Goal: Transaction & Acquisition: Register for event/course

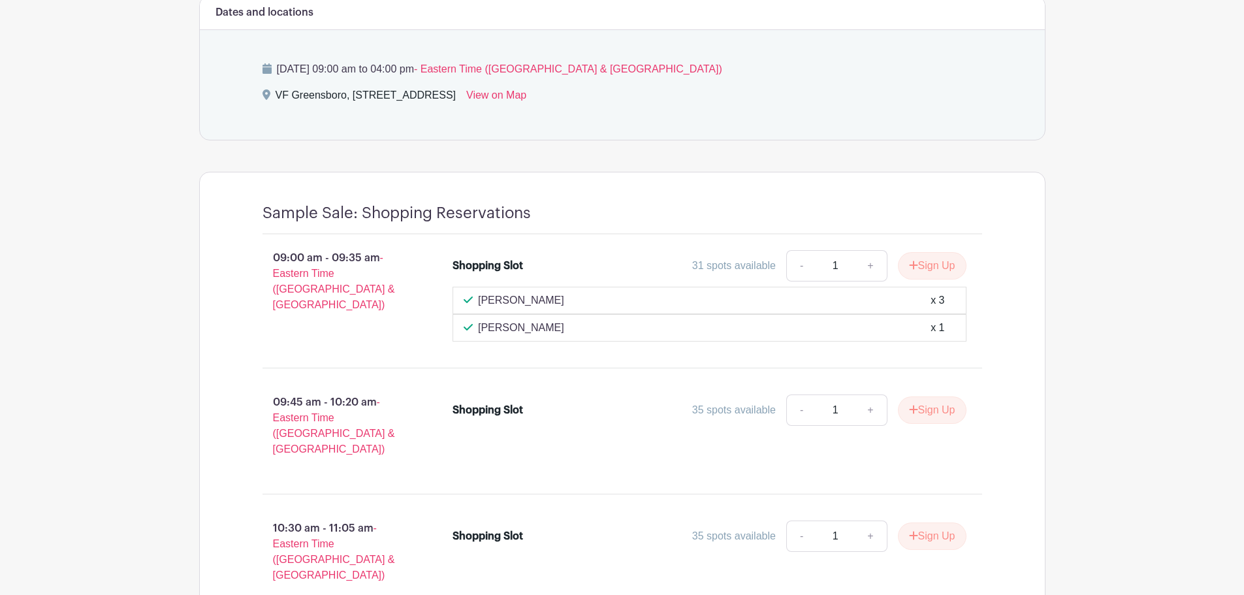
scroll to position [915, 0]
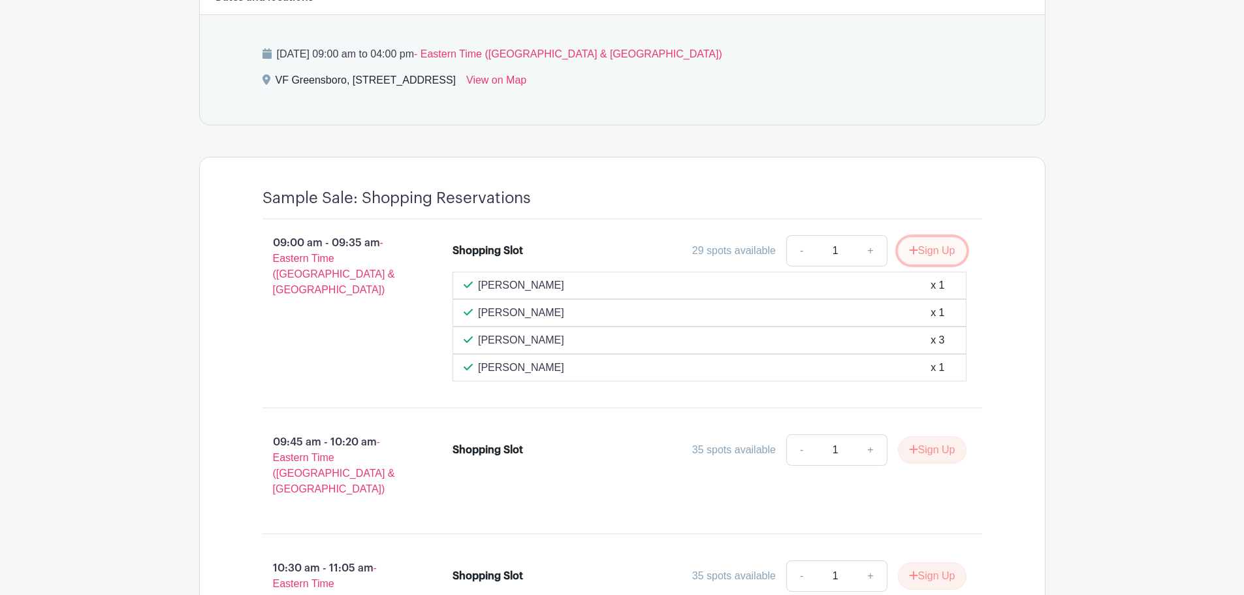
click at [916, 251] on button "Sign Up" at bounding box center [932, 250] width 69 height 27
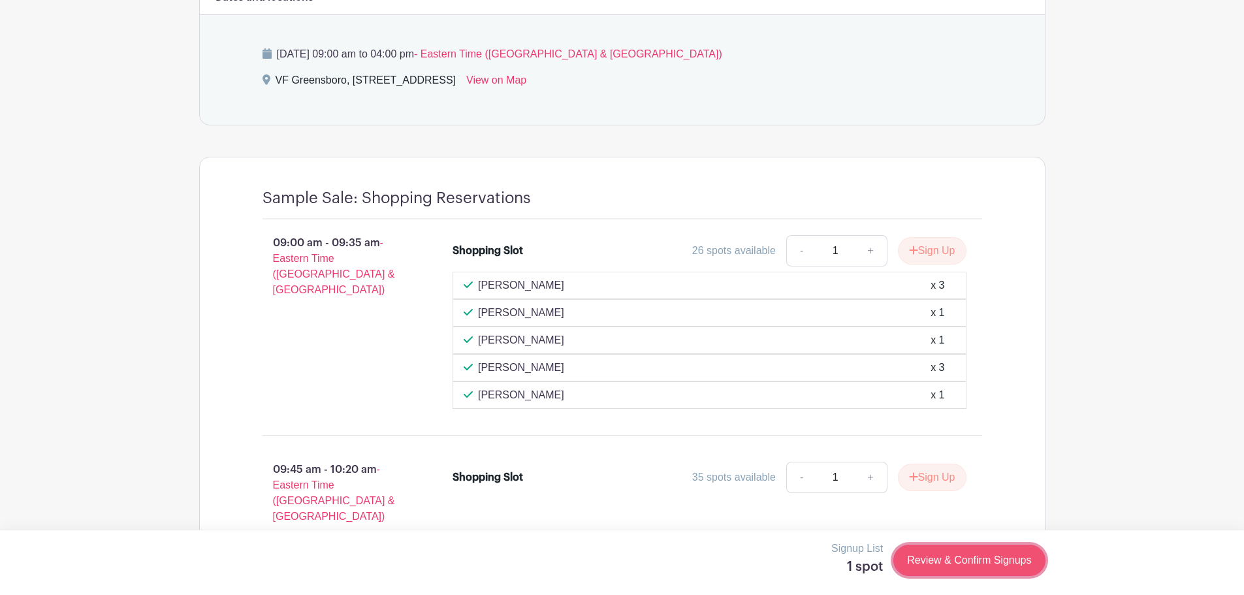
click at [954, 560] on link "Review & Confirm Signups" at bounding box center [970, 560] width 152 height 31
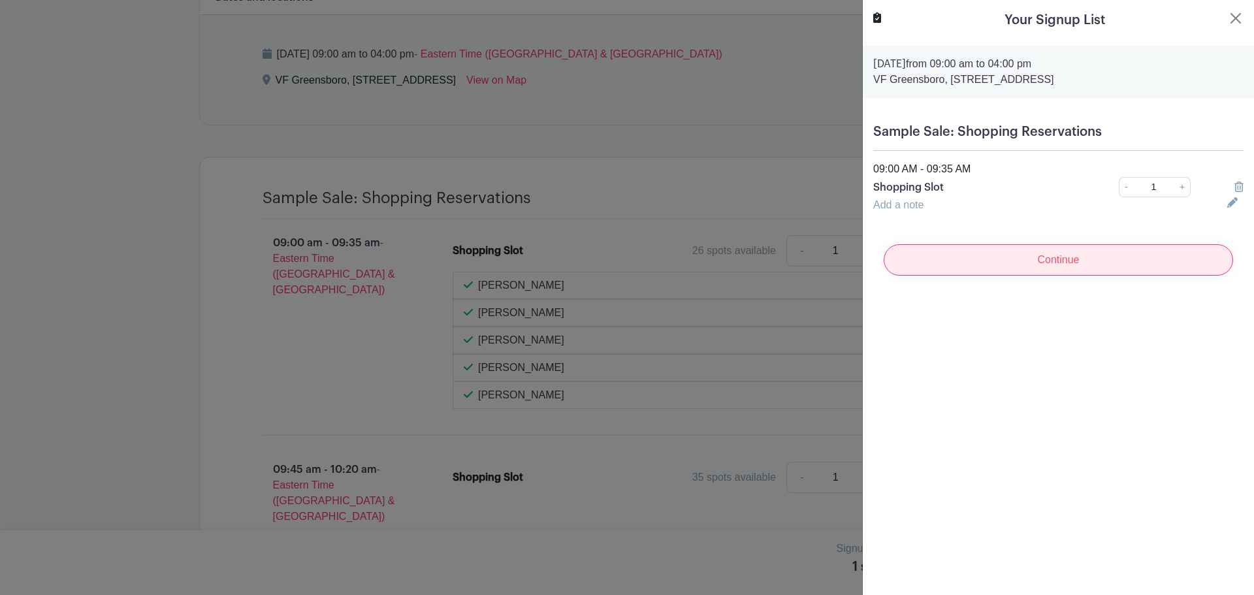
click at [1001, 260] on input "Continue" at bounding box center [1058, 259] width 349 height 31
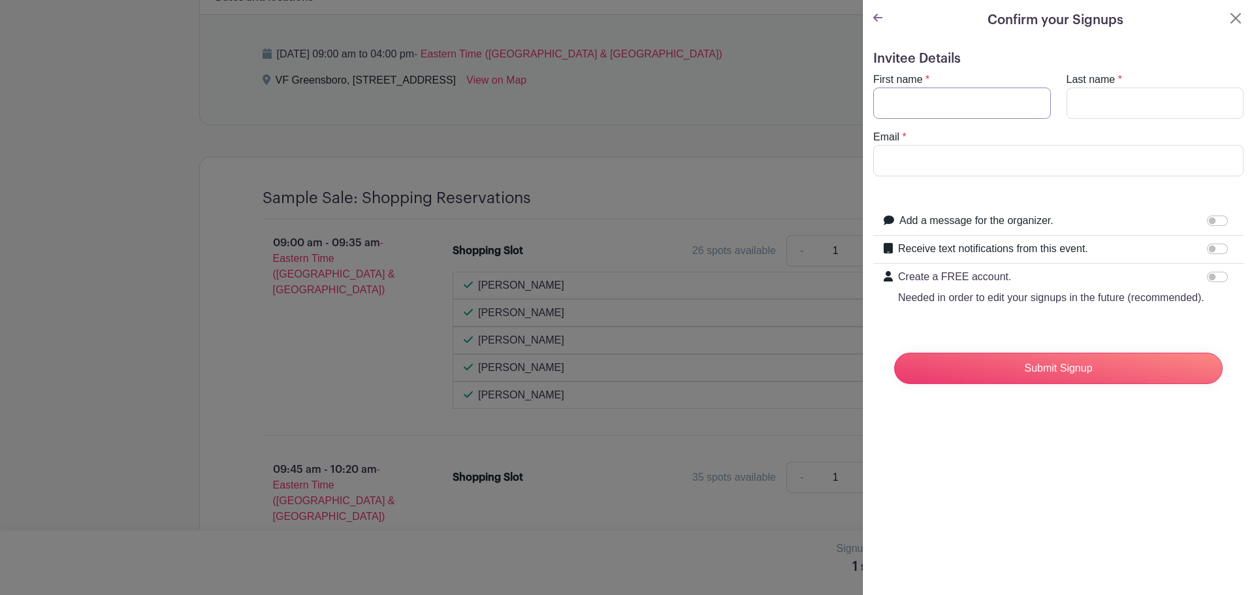
click at [949, 109] on input "First name" at bounding box center [962, 103] width 178 height 31
type input "[PERSON_NAME]"
type input "A [PERSON_NAME]"
type input "[PERSON_NAME][EMAIL_ADDRESS][DOMAIN_NAME]"
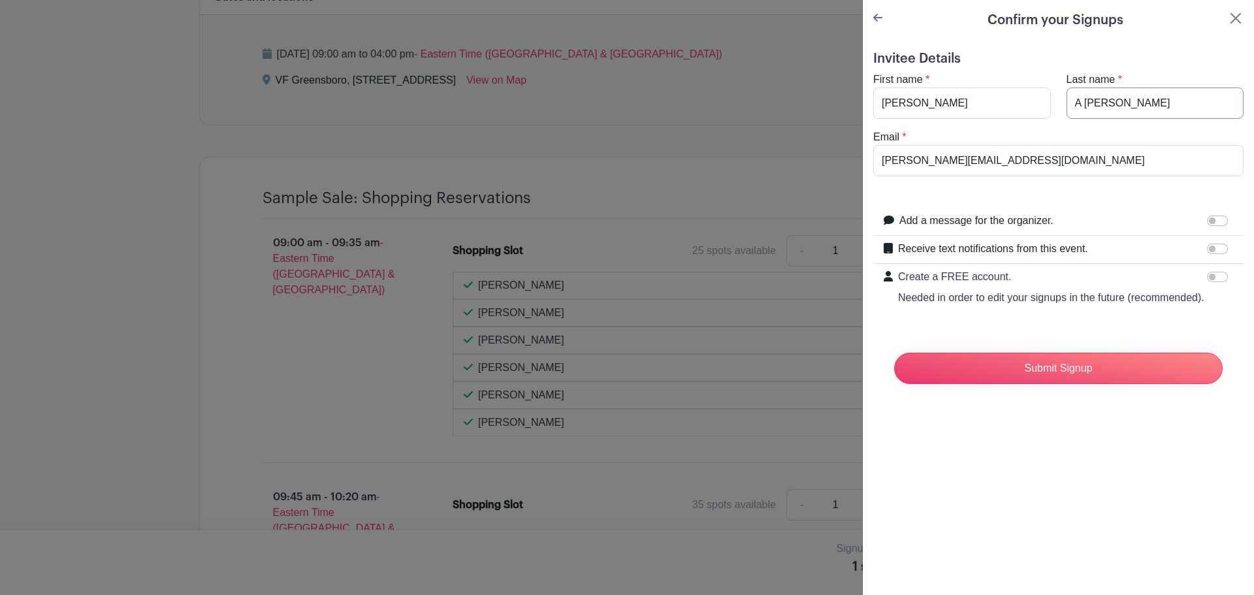
drag, startPoint x: 1081, startPoint y: 104, endPoint x: 1017, endPoint y: 104, distance: 64.0
click at [1017, 104] on div "First name * [PERSON_NAME] Last name * [PERSON_NAME]" at bounding box center [1059, 95] width 386 height 47
type input "[PERSON_NAME]"
click at [1012, 151] on input "[PERSON_NAME][EMAIL_ADDRESS][DOMAIN_NAME]" at bounding box center [1058, 160] width 370 height 31
click at [1046, 152] on input "[PERSON_NAME][EMAIL_ADDRESS][DOMAIN_NAME]" at bounding box center [1058, 160] width 370 height 31
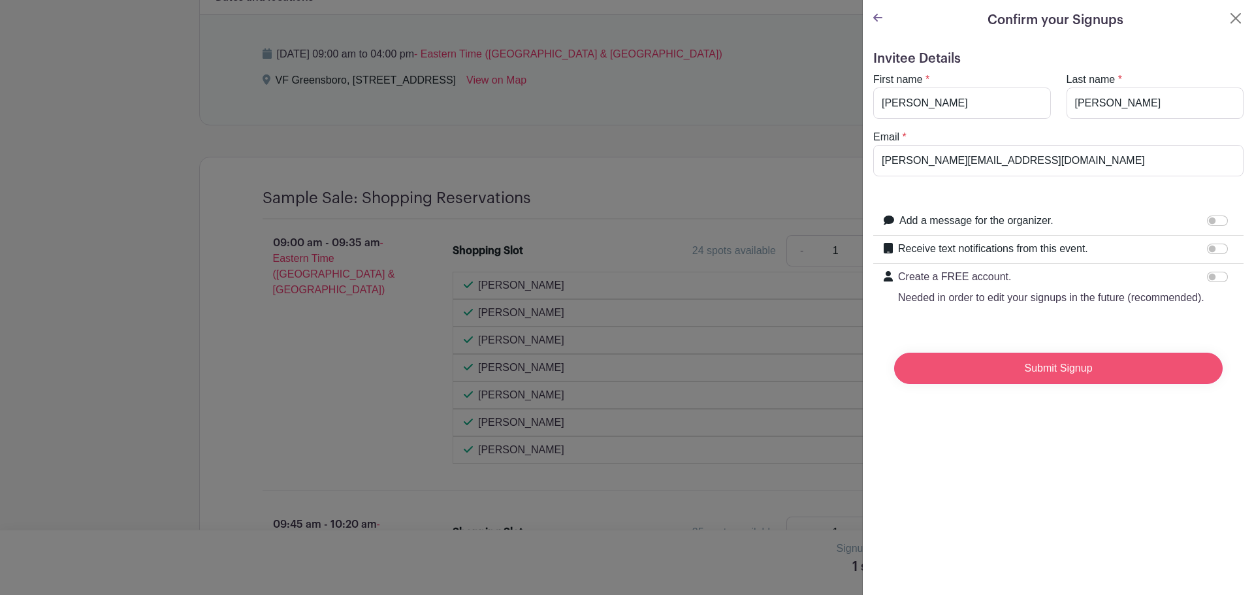
click at [1124, 384] on input "Submit Signup" at bounding box center [1058, 368] width 329 height 31
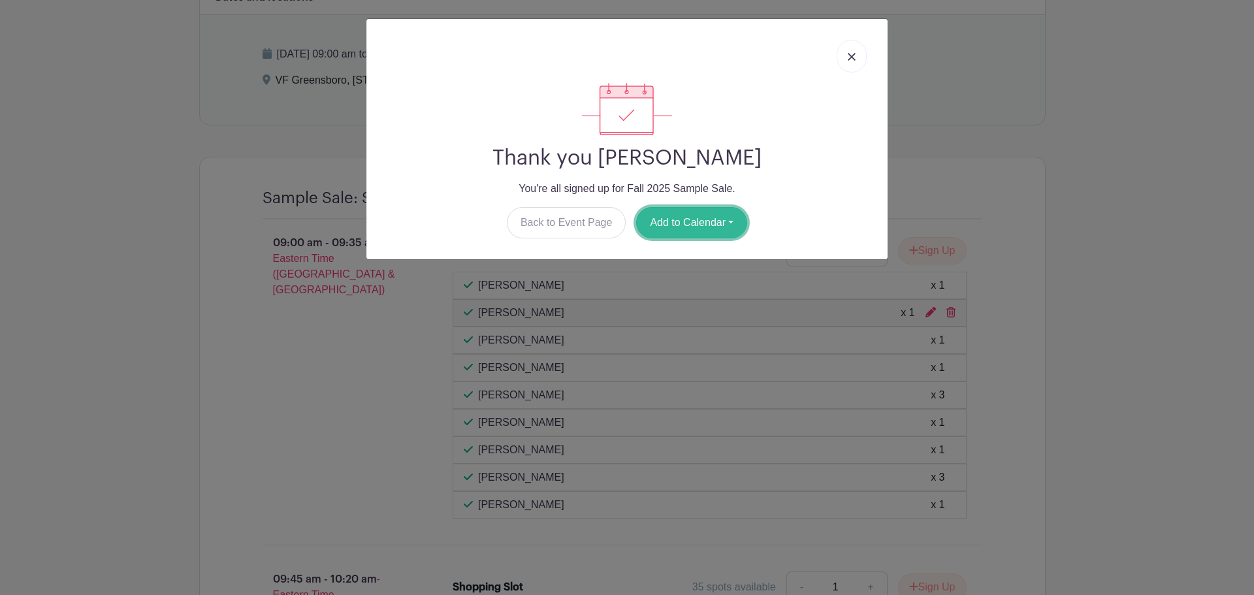
click at [688, 223] on button "Add to Calendar" at bounding box center [691, 222] width 111 height 31
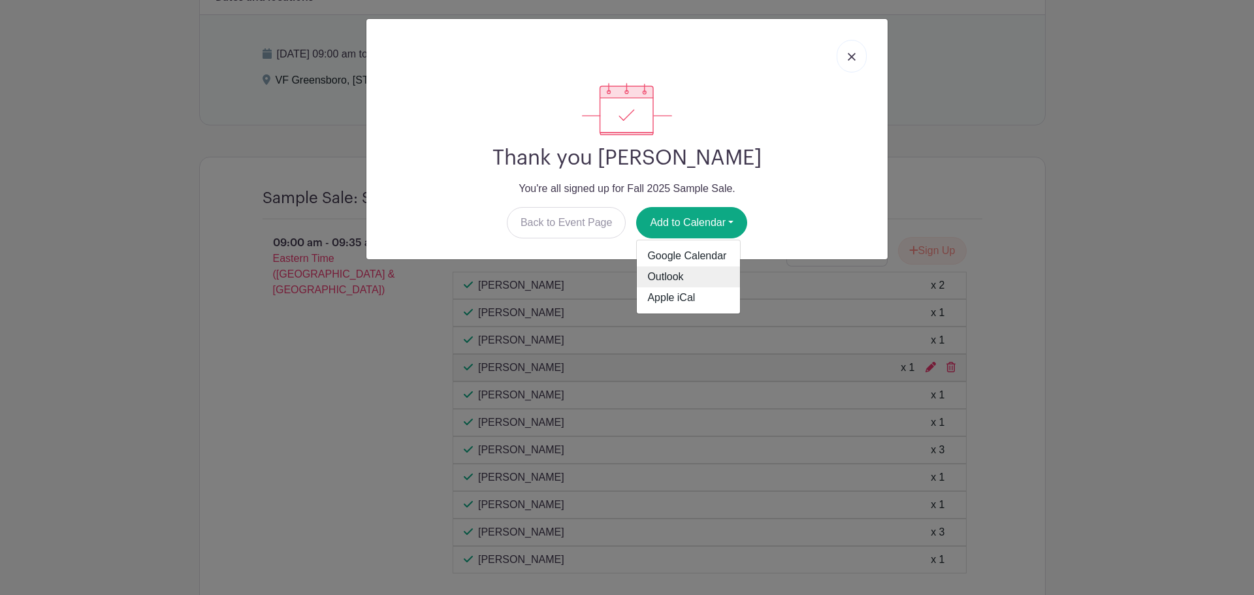
click at [686, 270] on link "Outlook" at bounding box center [688, 277] width 103 height 21
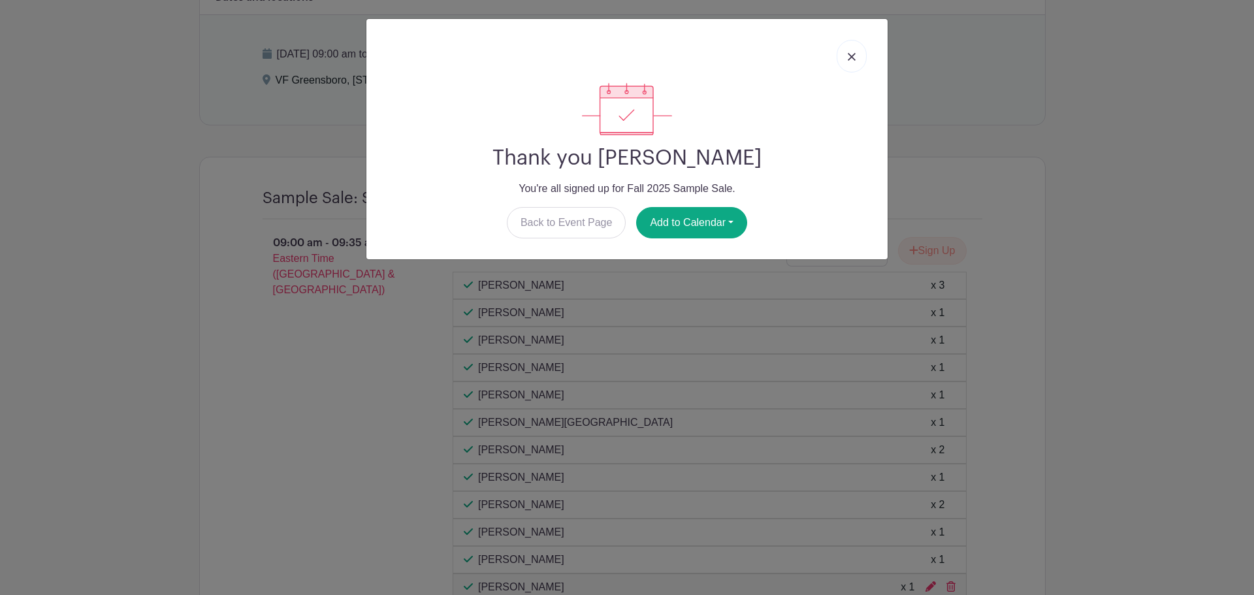
click at [846, 56] on link at bounding box center [852, 56] width 30 height 33
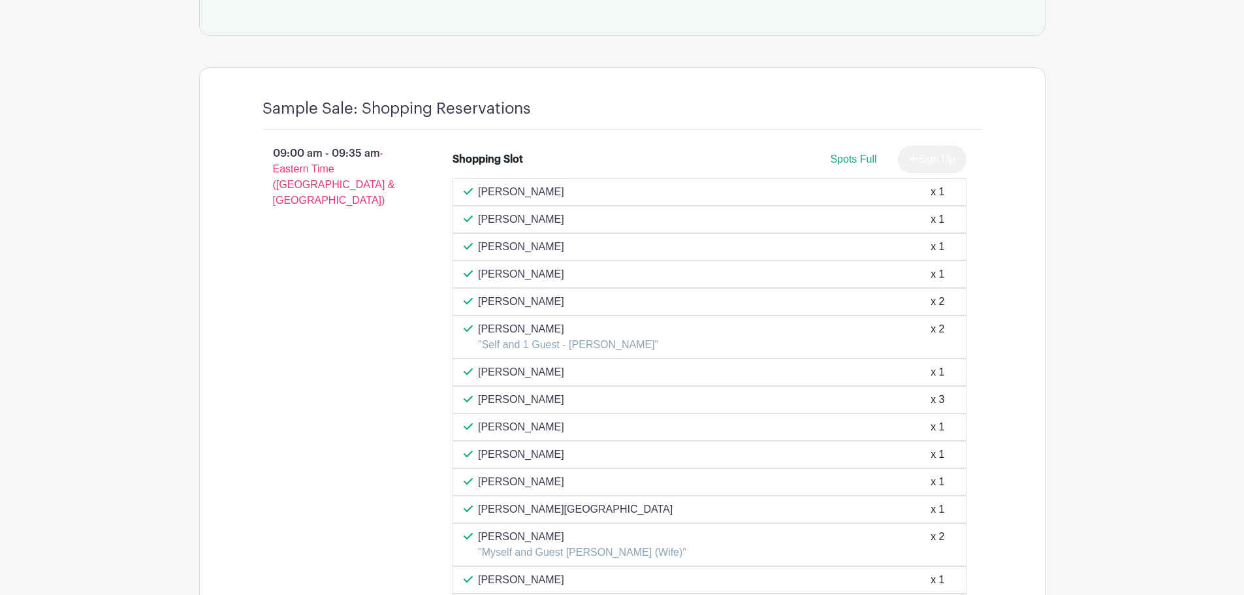
scroll to position [220, 0]
